Goal: Transaction & Acquisition: Purchase product/service

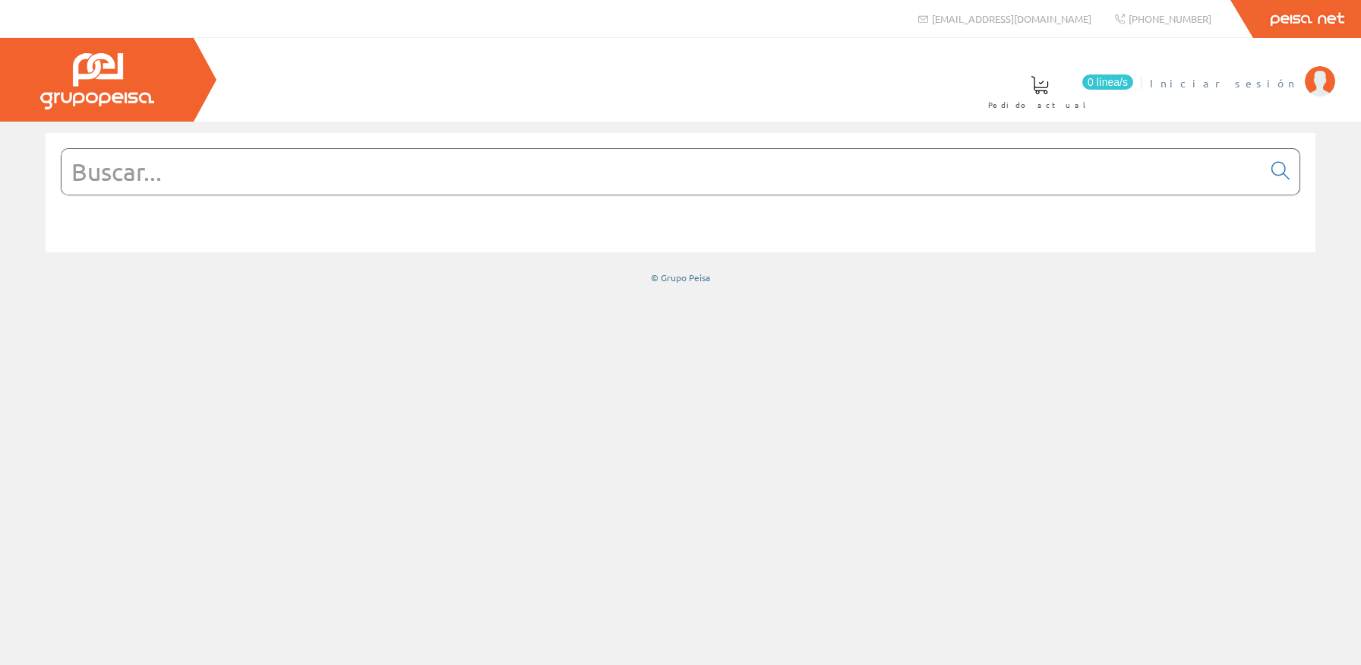
click at [1269, 84] on span "Iniciar sesión" at bounding box center [1223, 82] width 147 height 15
click at [229, 171] on input "text" at bounding box center [662, 172] width 1201 height 46
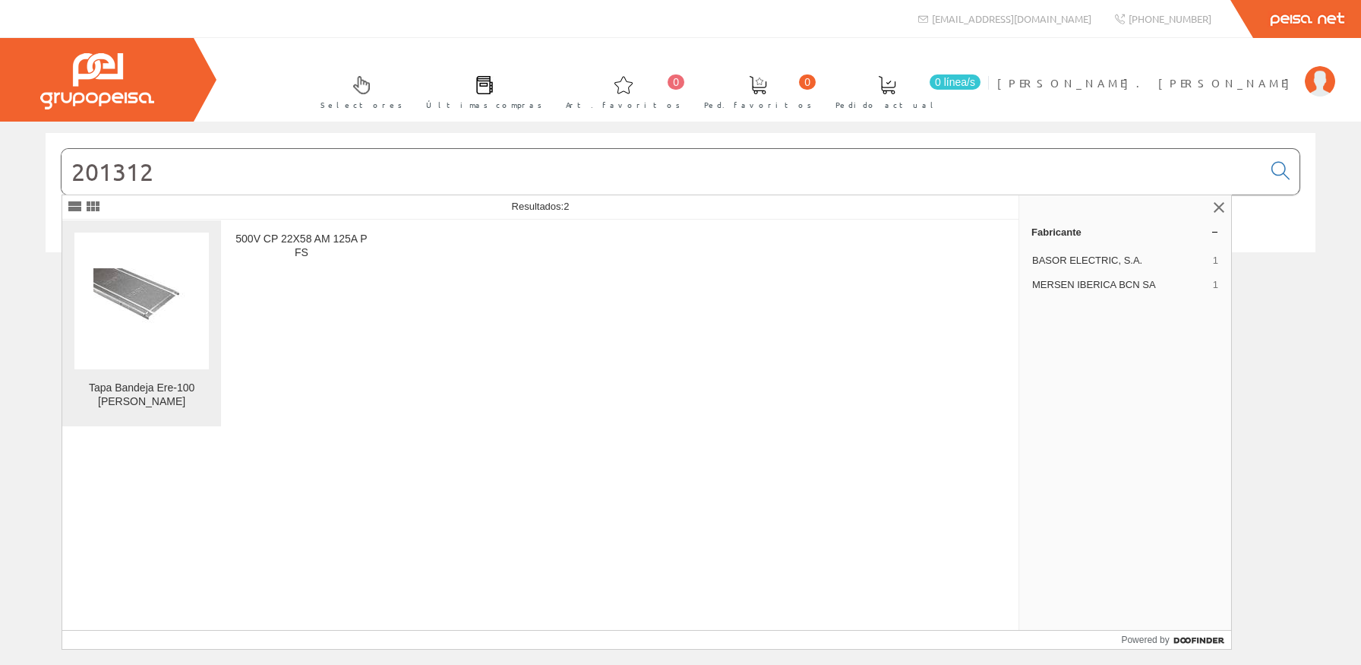
type input "201312"
click at [115, 310] on img at bounding box center [141, 300] width 96 height 65
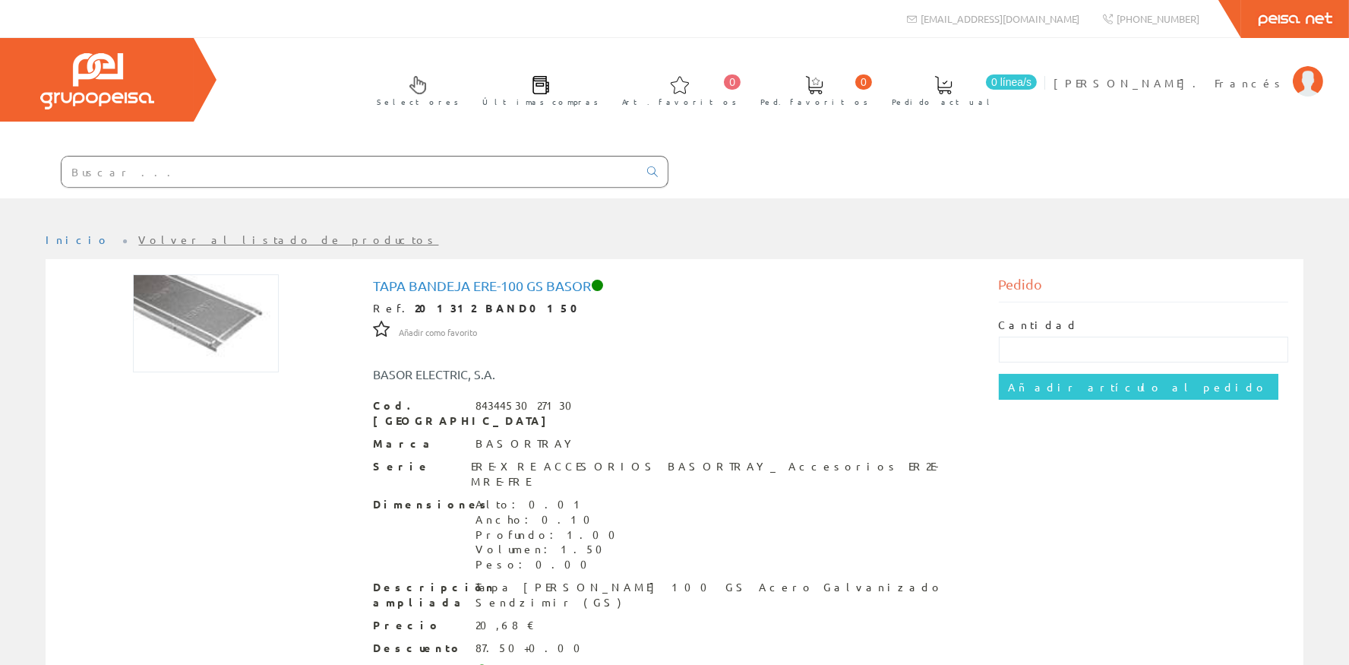
click at [1052, 334] on div "Cantidad" at bounding box center [1144, 340] width 290 height 45
click at [1052, 348] on input "text" at bounding box center [1144, 350] width 290 height 26
type input "6"
click at [1033, 385] on input "Añadir artículo al pedido" at bounding box center [1139, 387] width 280 height 26
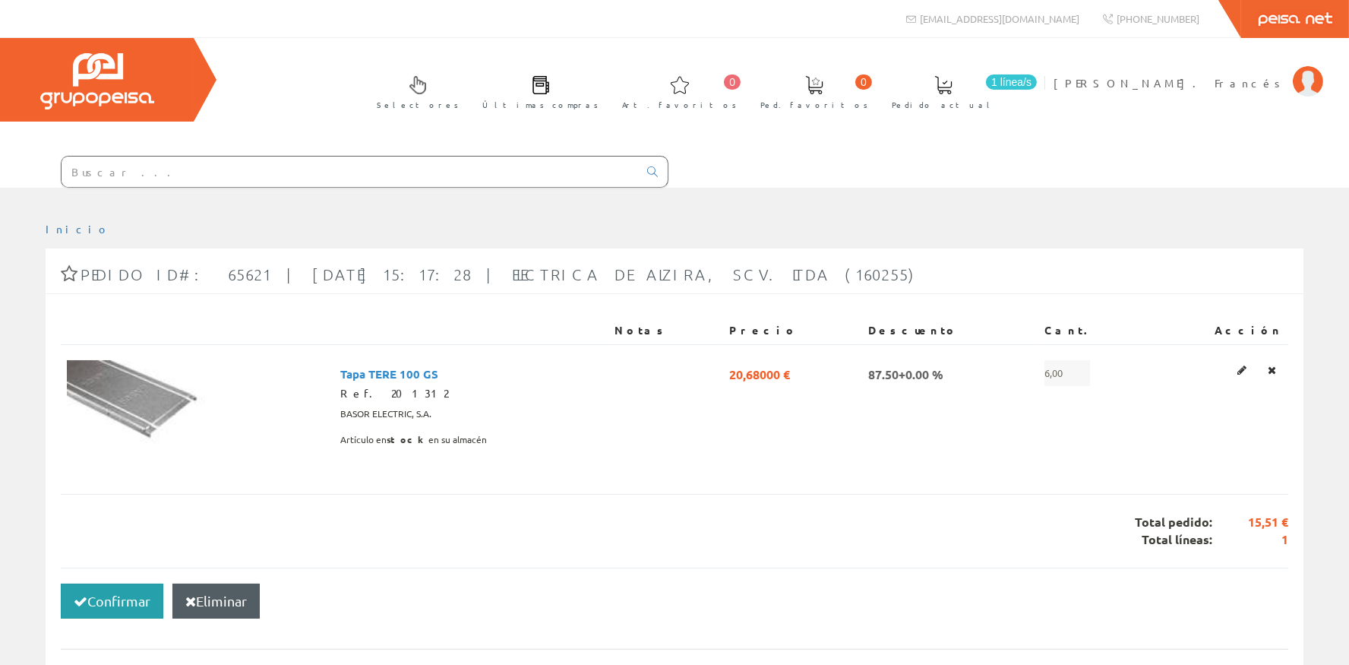
click at [112, 599] on button "Confirmar" at bounding box center [112, 600] width 103 height 35
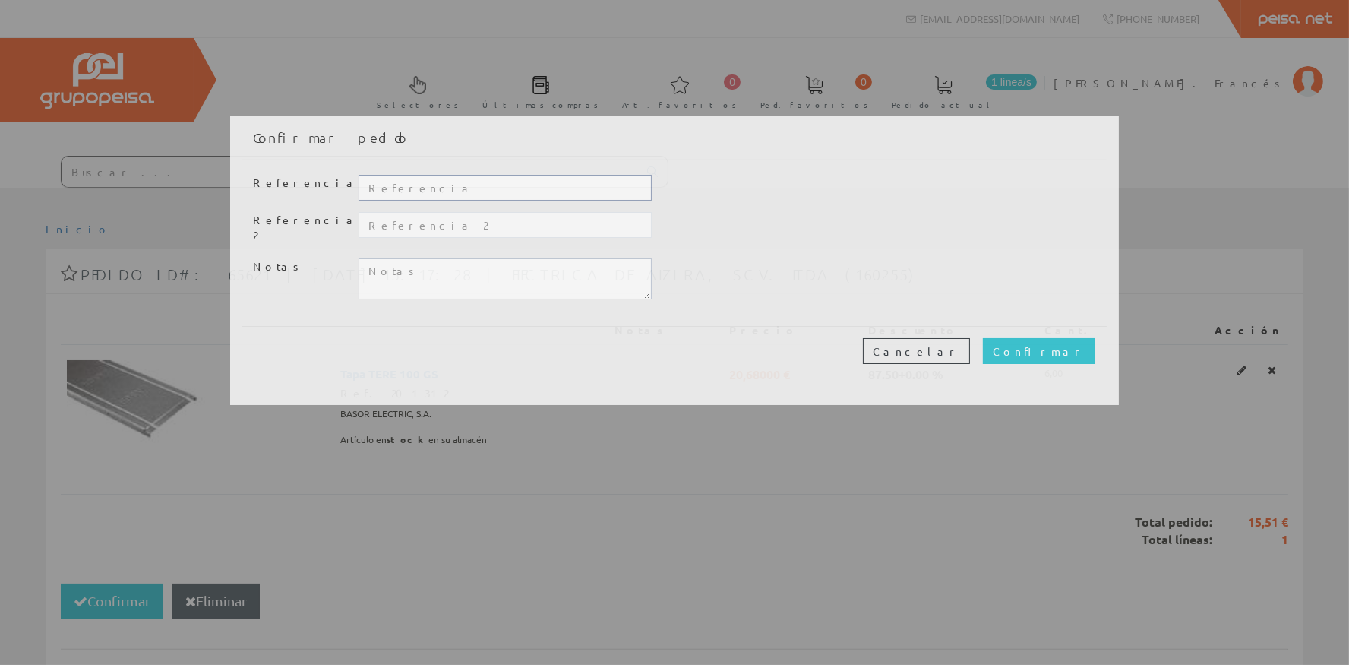
click at [371, 184] on input "text" at bounding box center [505, 188] width 293 height 26
type input "20331"
click at [1061, 338] on input "Confirmar" at bounding box center [1039, 351] width 112 height 26
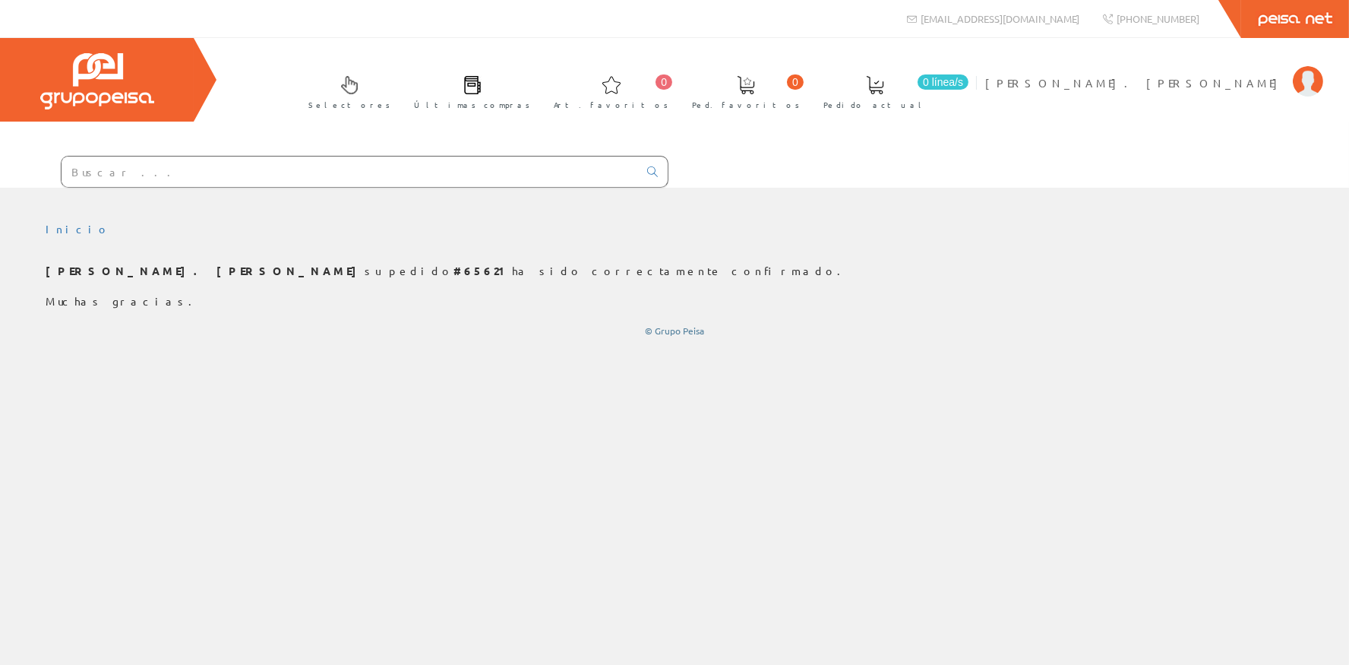
click at [324, 0] on div "Peisa Net" at bounding box center [674, 19] width 1349 height 38
